Goal: Transaction & Acquisition: Obtain resource

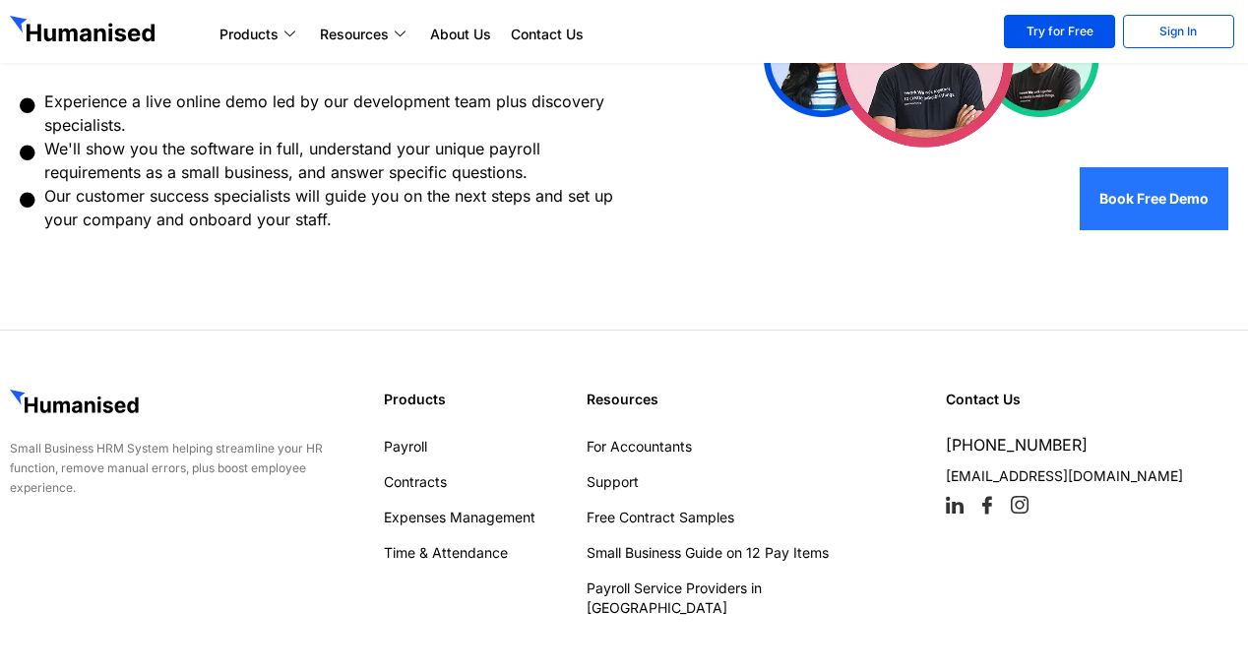
scroll to position [886, 0]
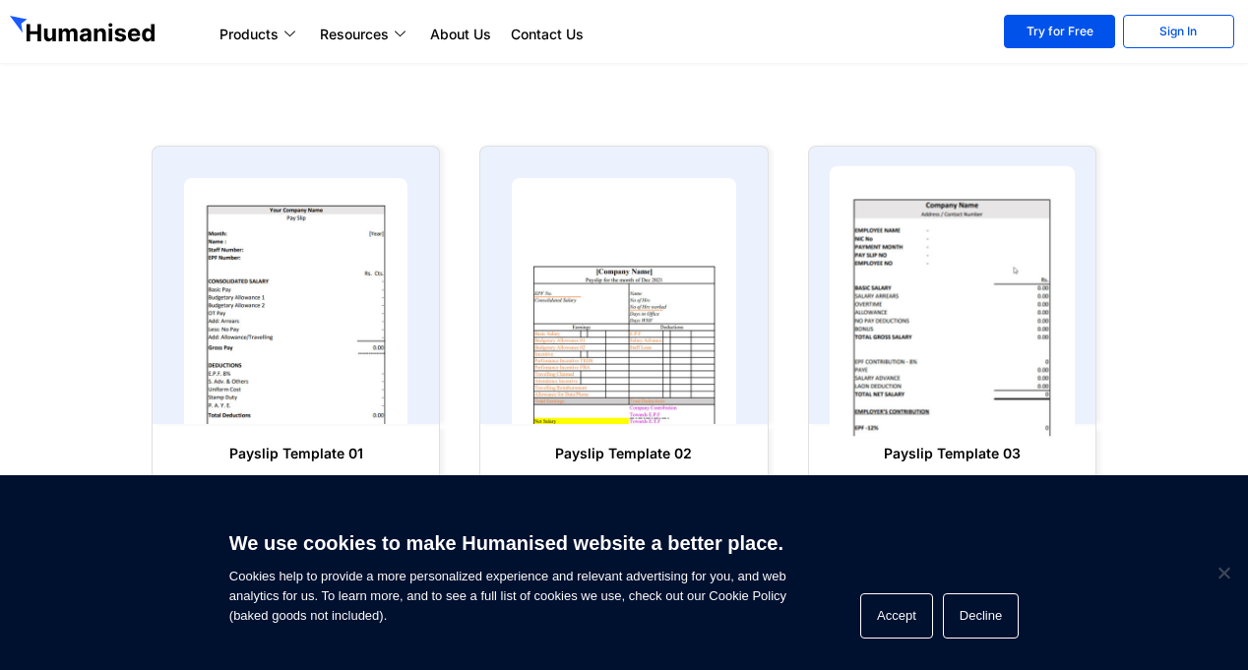
click at [968, 340] on img at bounding box center [952, 301] width 246 height 271
click at [966, 340] on img at bounding box center [952, 301] width 246 height 271
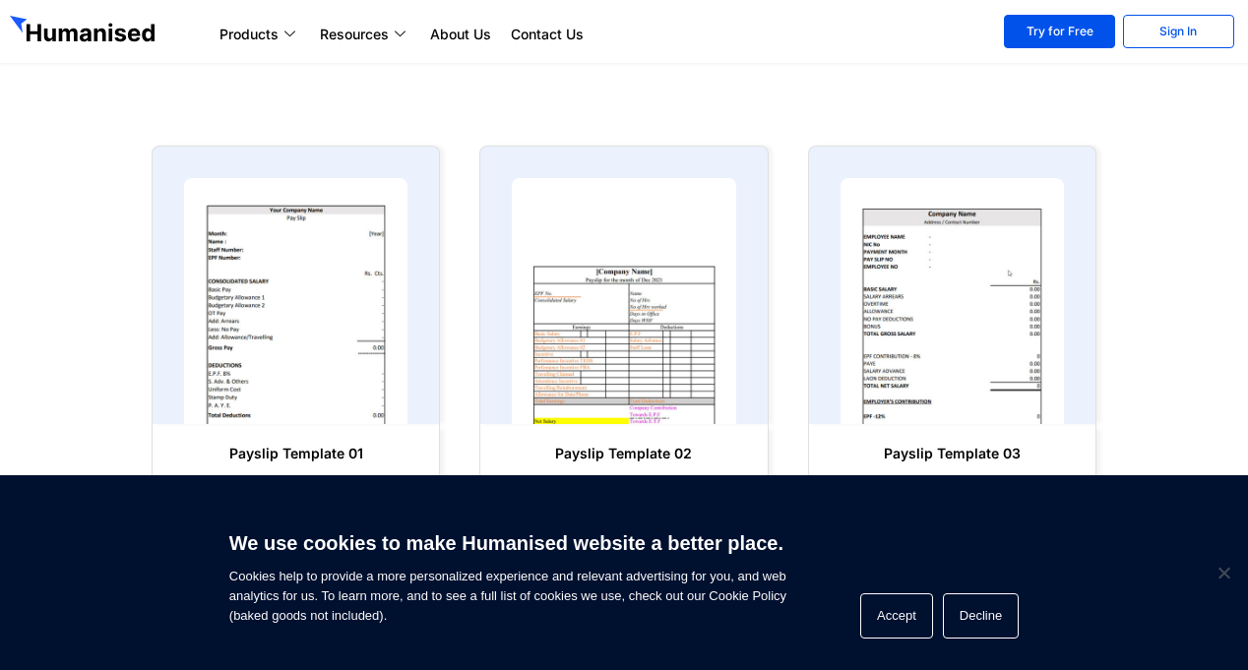
click at [966, 446] on h6 "Payslip Template 03" at bounding box center [952, 454] width 247 height 20
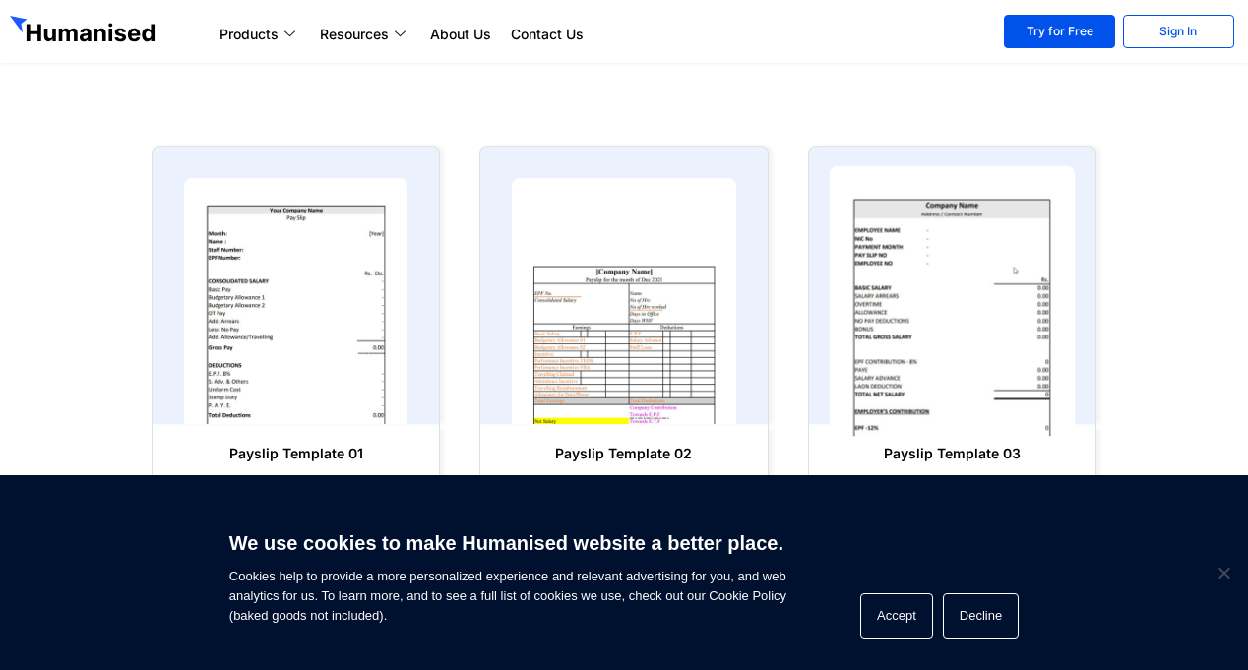
click at [976, 329] on img at bounding box center [952, 301] width 246 height 271
click at [976, 328] on img at bounding box center [952, 301] width 246 height 271
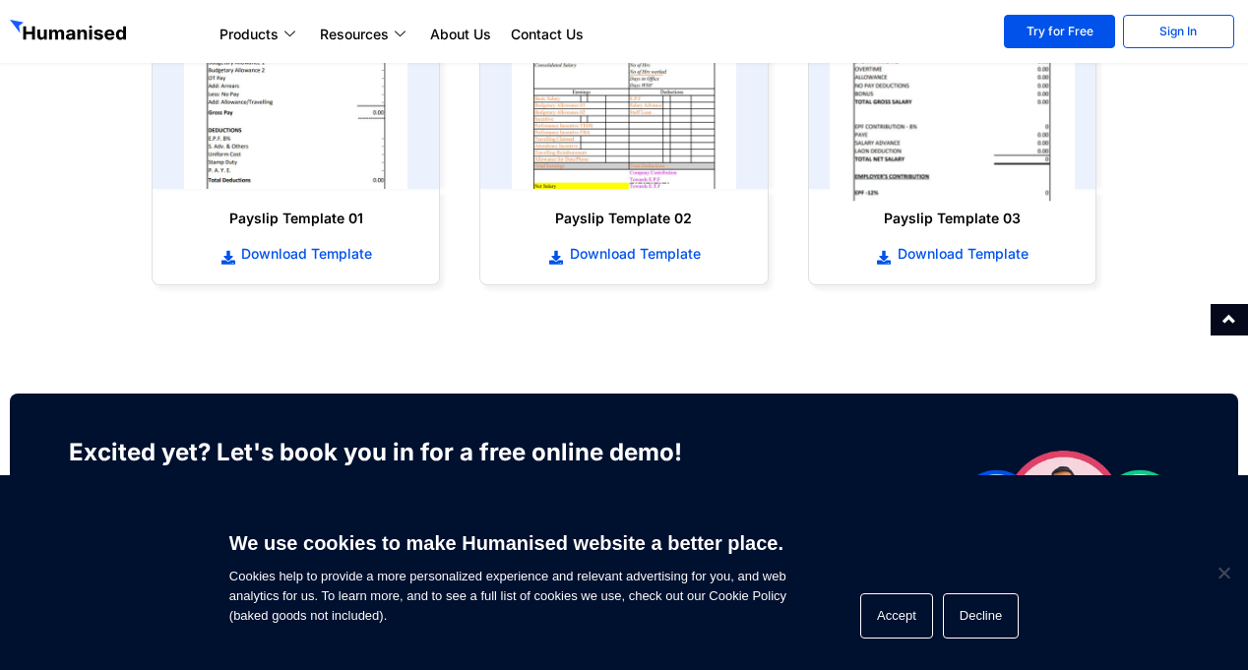
scroll to position [1083, 0]
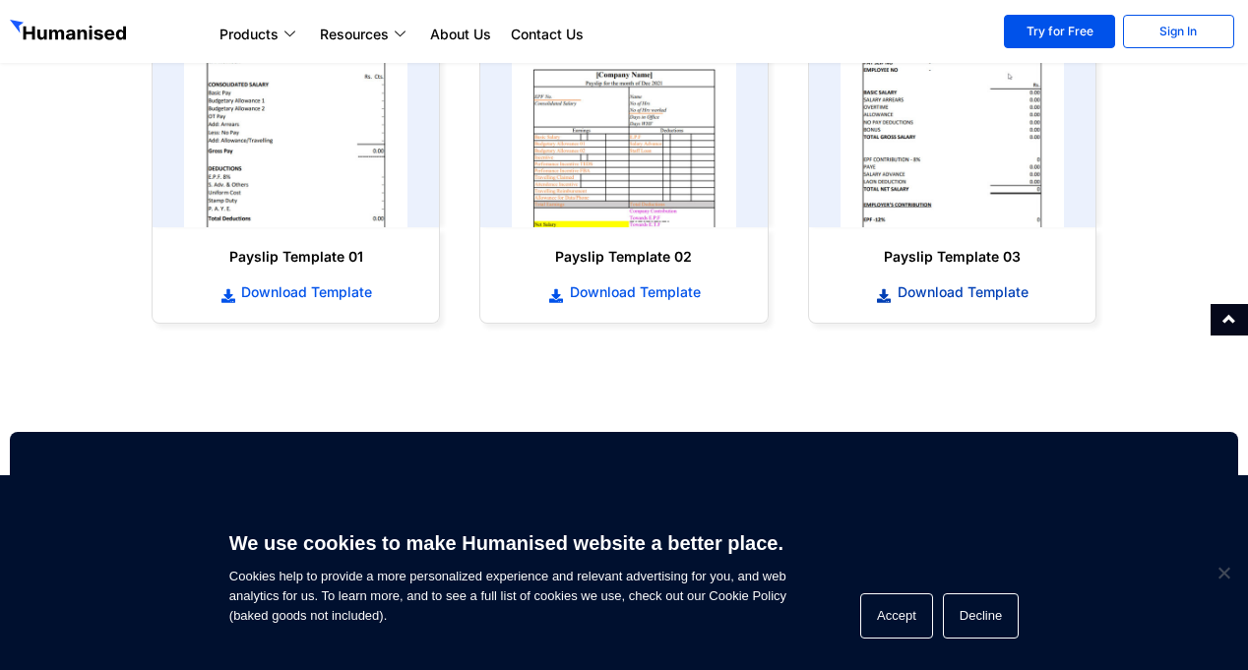
click at [971, 289] on span "Download Template" at bounding box center [961, 293] width 136 height 20
click at [962, 289] on span "Download Template" at bounding box center [961, 293] width 136 height 20
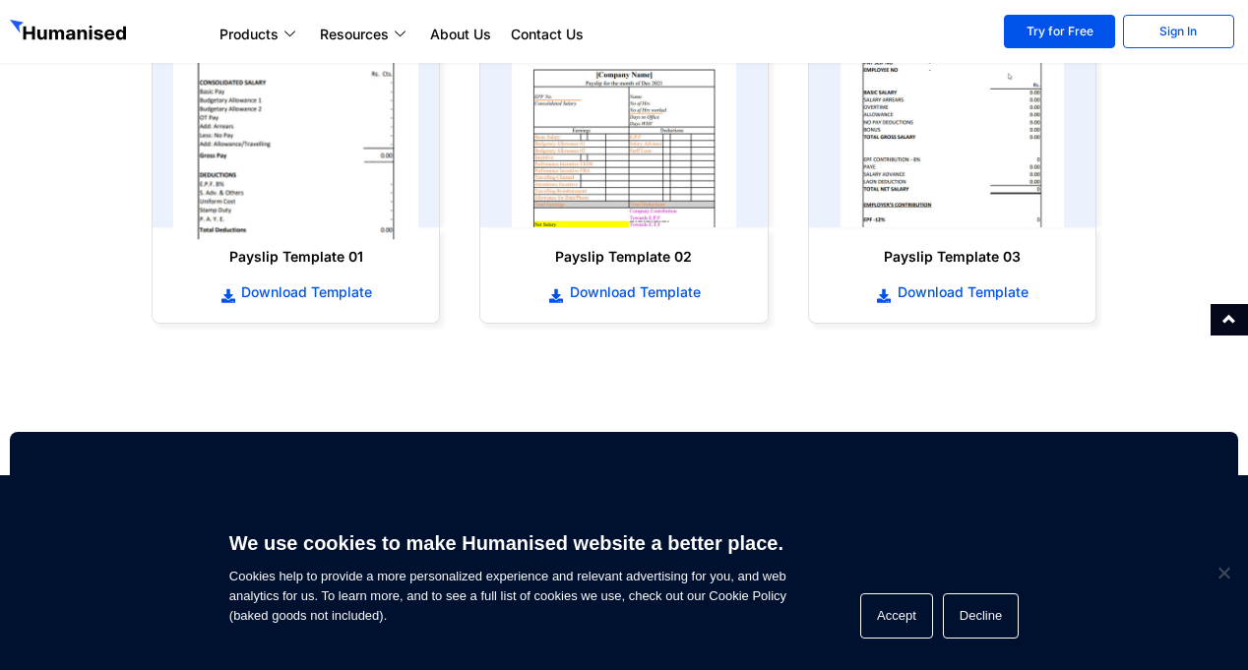
click at [317, 176] on img at bounding box center [296, 104] width 246 height 271
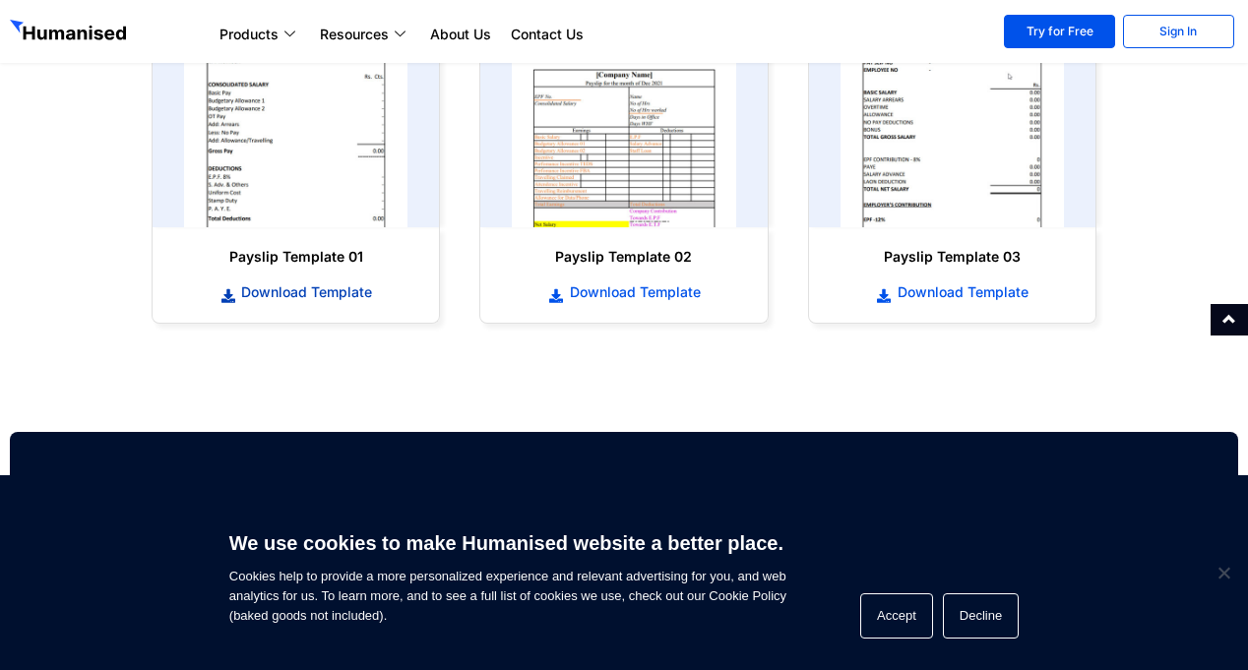
click at [331, 299] on span "Download Template" at bounding box center [304, 293] width 136 height 20
